Goal: Transaction & Acquisition: Obtain resource

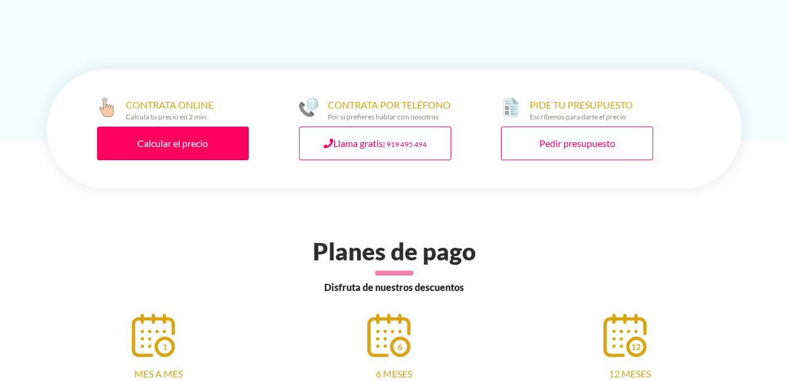
scroll to position [2812, 0]
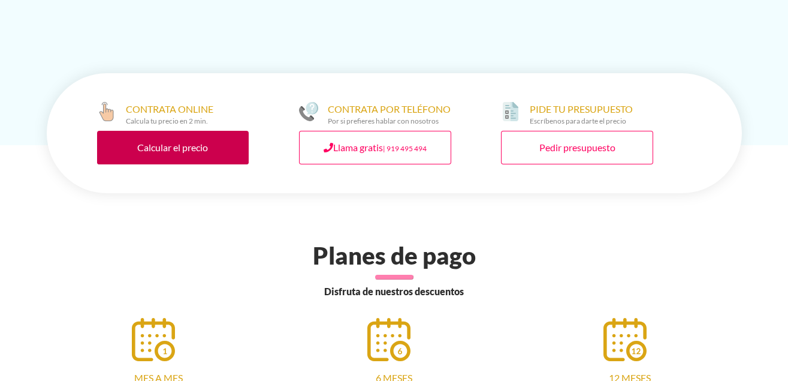
click at [161, 132] on link "Calcular el precio" at bounding box center [173, 148] width 152 height 34
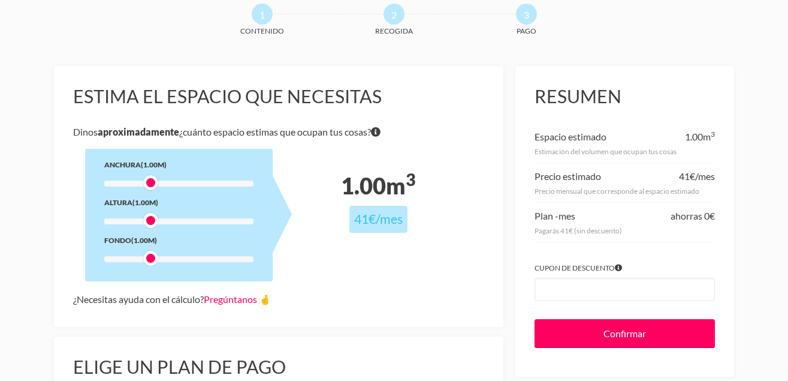
scroll to position [92, 0]
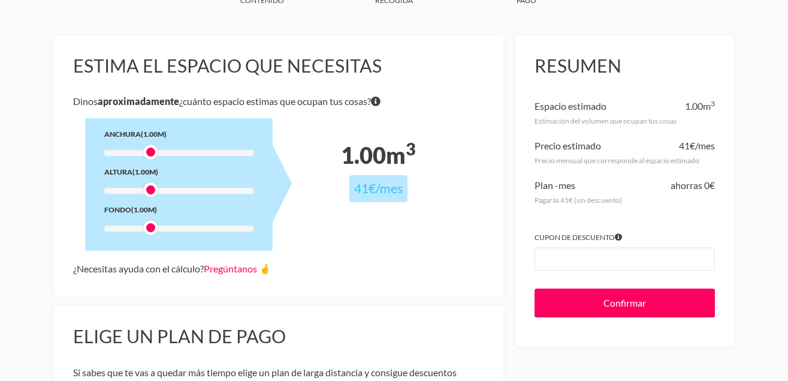
click at [174, 152] on div at bounding box center [178, 153] width 149 height 6
click at [158, 155] on div at bounding box center [178, 153] width 149 height 6
click at [152, 153] on div at bounding box center [178, 153] width 149 height 6
click at [146, 152] on div at bounding box center [178, 153] width 149 height 6
click at [170, 189] on div at bounding box center [178, 191] width 149 height 6
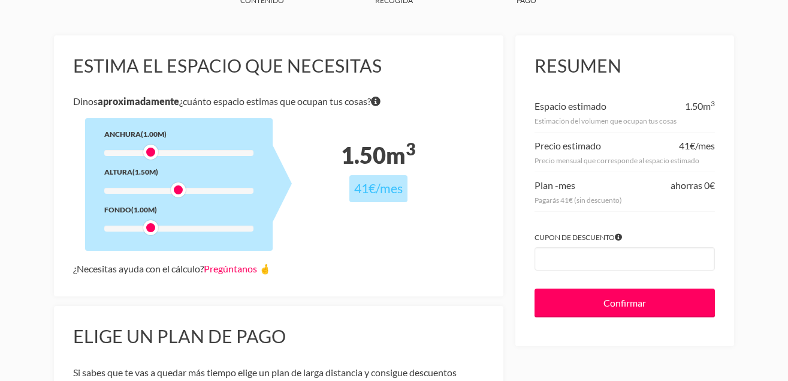
click at [198, 191] on div at bounding box center [178, 191] width 149 height 6
click at [391, 231] on div "Estima el espacio que necesitas Dinos aproximadamente ¿cuánto espacio estimas q…" at bounding box center [279, 165] width 450 height 261
click at [183, 227] on div at bounding box center [178, 228] width 149 height 6
click at [177, 228] on div at bounding box center [178, 228] width 149 height 6
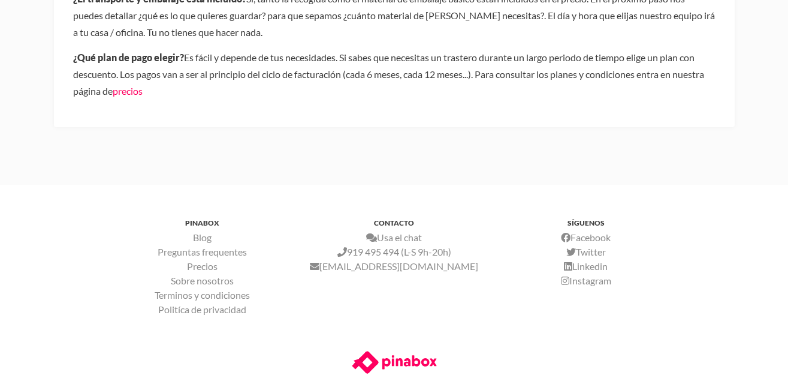
scroll to position [764, 0]
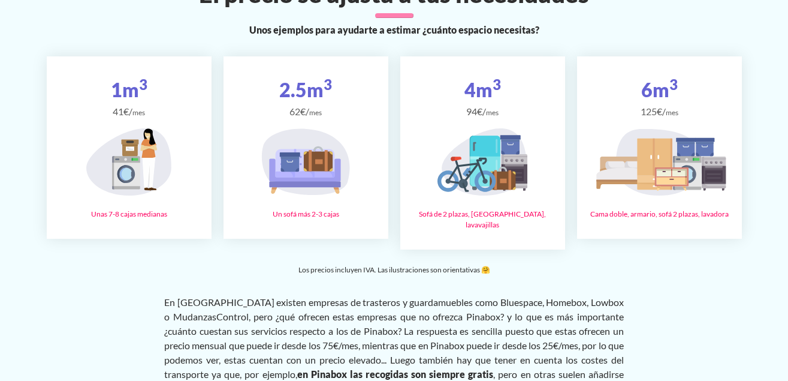
scroll to position [2353, 0]
